Goal: Information Seeking & Learning: Learn about a topic

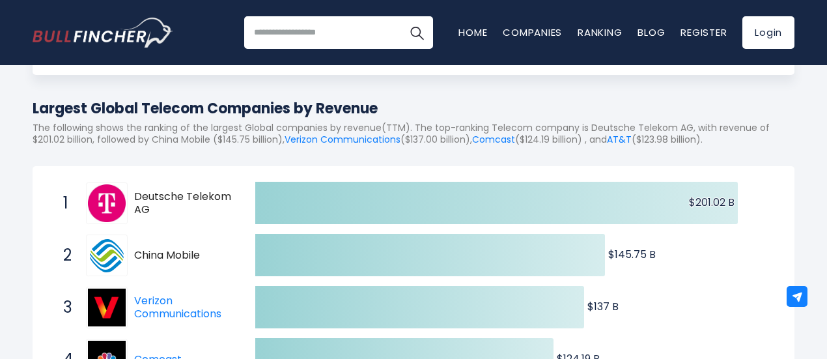
drag, startPoint x: 0, startPoint y: 0, endPoint x: 529, endPoint y: 91, distance: 536.9
click at [529, 91] on div "Entire World Entire World 30,364 [GEOGRAPHIC_DATA] 3,960" at bounding box center [413, 363] width 781 height 806
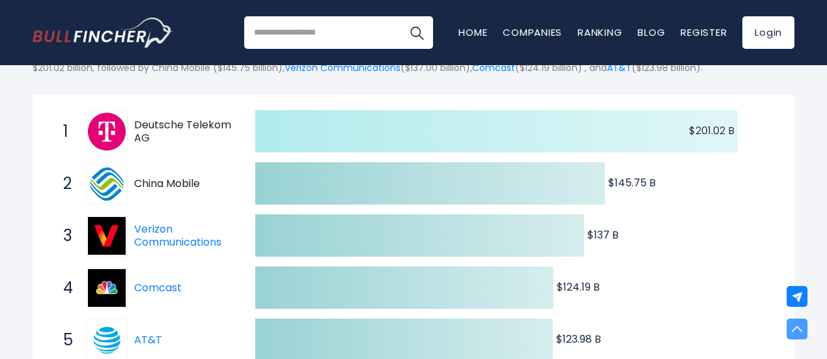
scroll to position [126, 0]
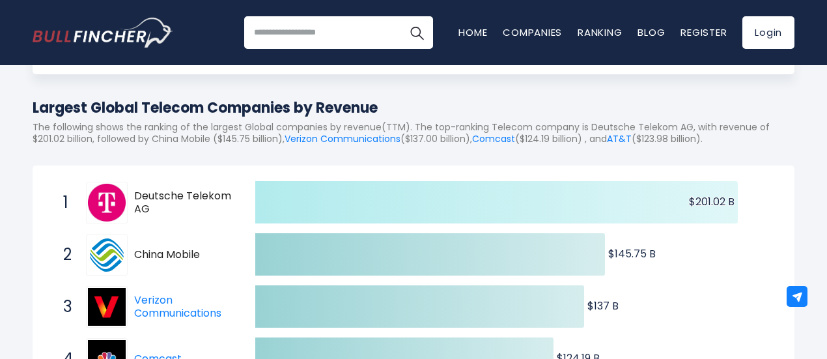
click at [526, 208] on icon at bounding box center [496, 202] width 482 height 42
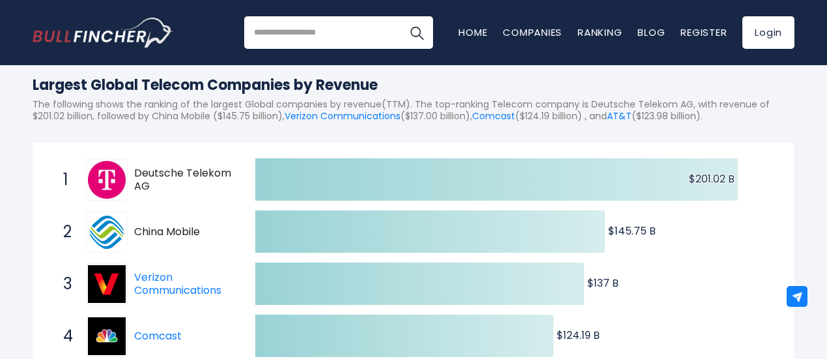
scroll to position [0, 0]
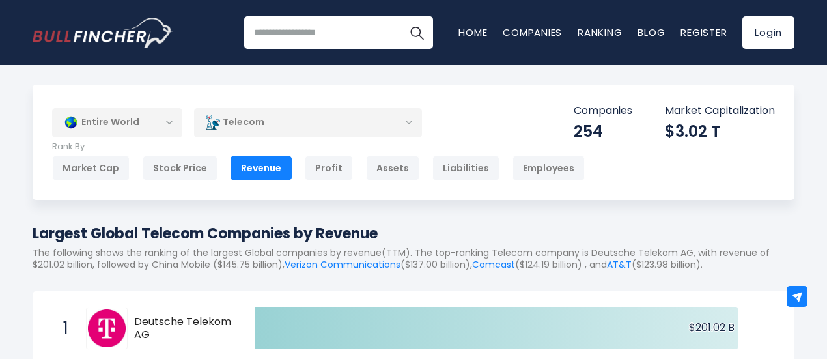
click at [247, 124] on div "Telecom" at bounding box center [308, 122] width 228 height 30
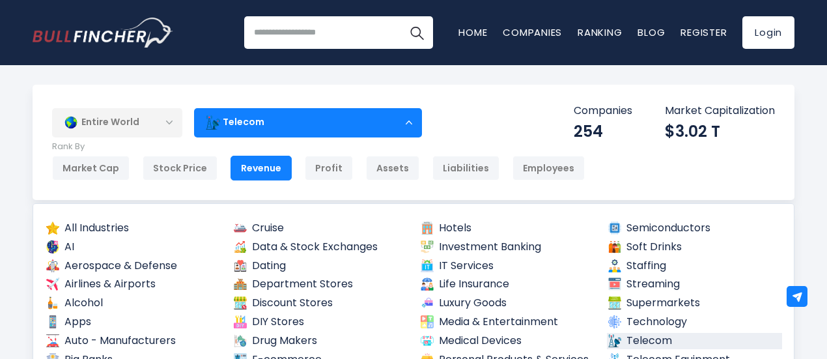
click at [247, 124] on div "Telecom" at bounding box center [308, 122] width 228 height 30
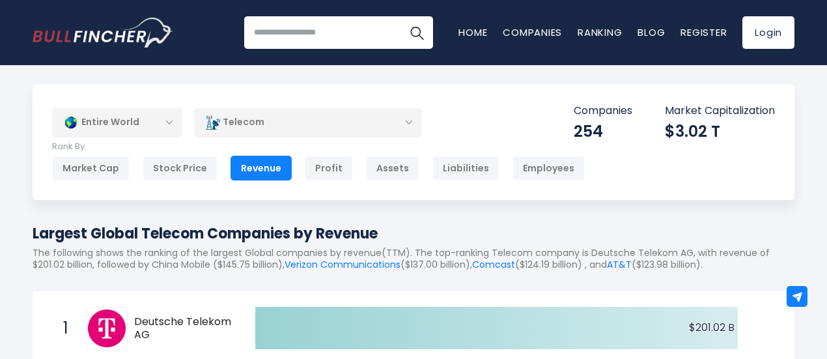
click at [133, 118] on div "Entire World" at bounding box center [117, 122] width 130 height 30
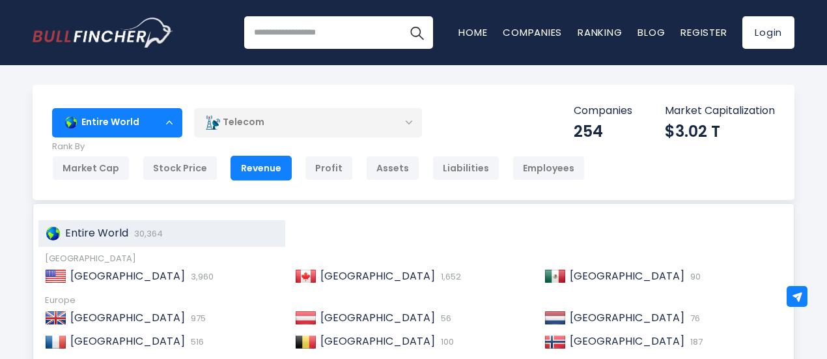
click at [133, 118] on div "Entire World" at bounding box center [117, 122] width 130 height 30
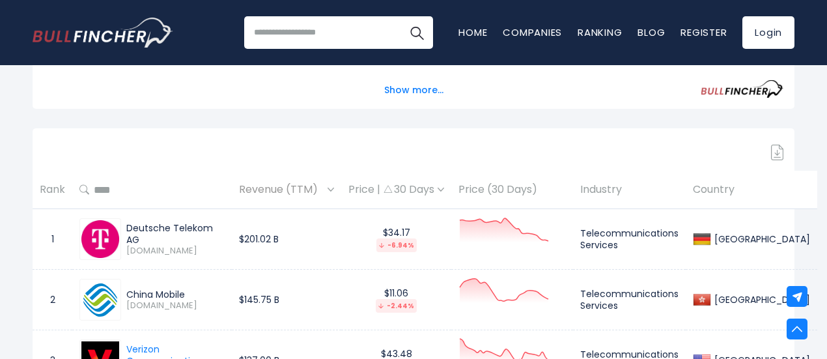
scroll to position [504, 0]
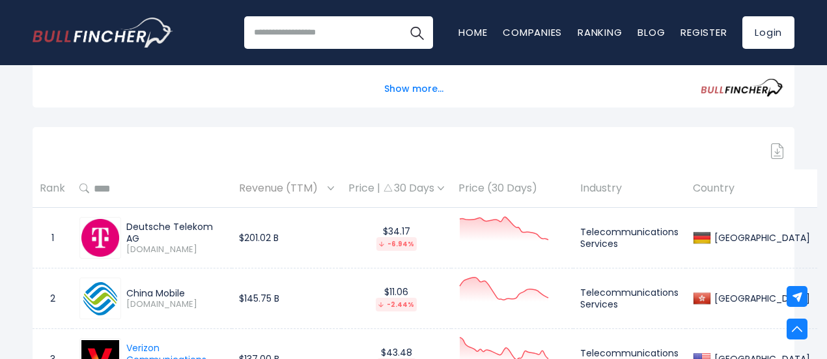
click at [404, 195] on div "Price | 30 Days" at bounding box center [396, 189] width 96 height 14
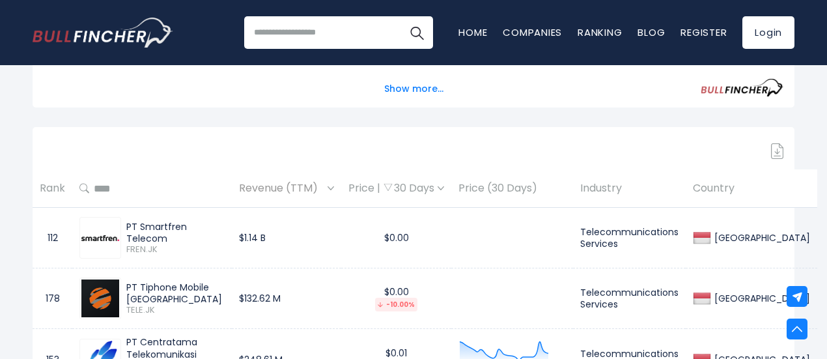
click at [404, 195] on div "Price | 30 Days" at bounding box center [396, 189] width 96 height 14
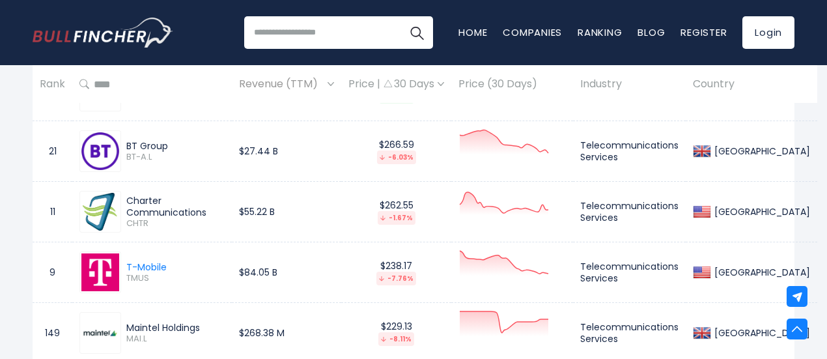
scroll to position [834, 0]
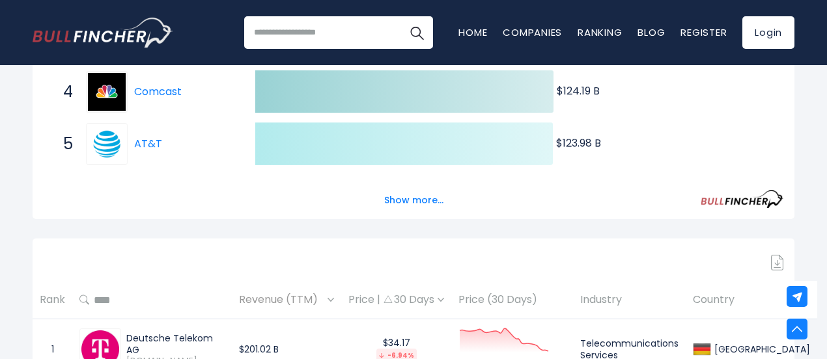
scroll to position [404, 0]
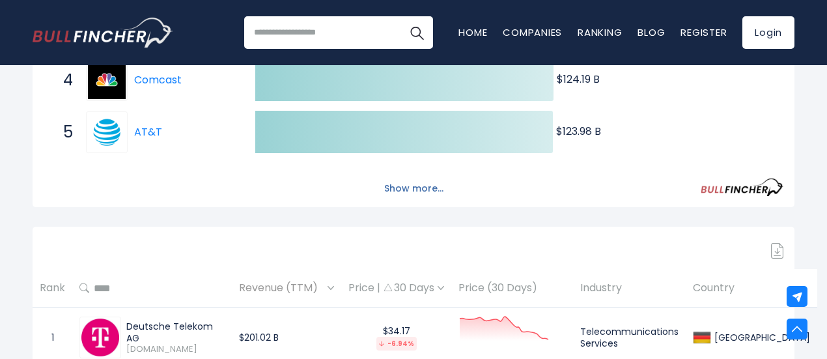
click at [430, 199] on button "Show more..." at bounding box center [413, 188] width 75 height 21
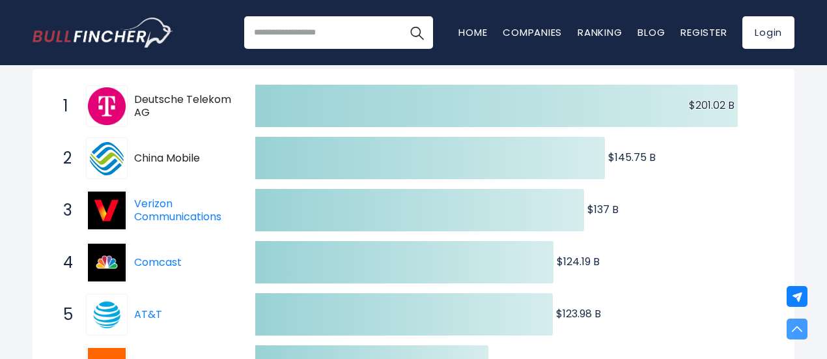
scroll to position [225, 0]
